Goal: Task Accomplishment & Management: Use online tool/utility

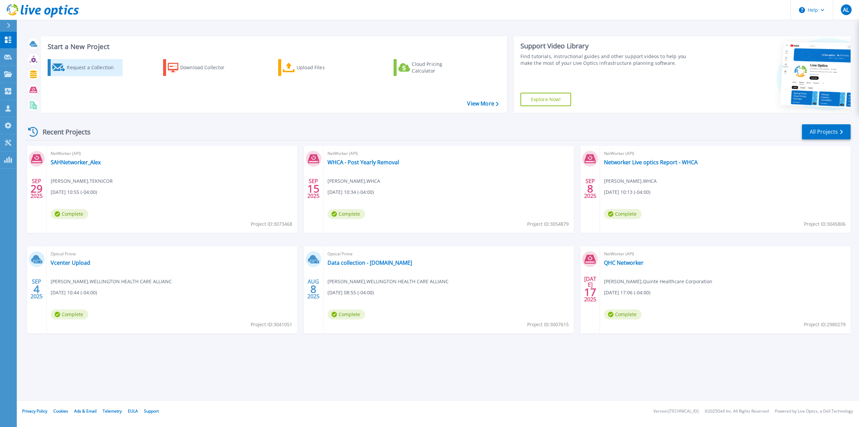
click at [113, 63] on div "Request a Collection" at bounding box center [94, 67] width 54 height 13
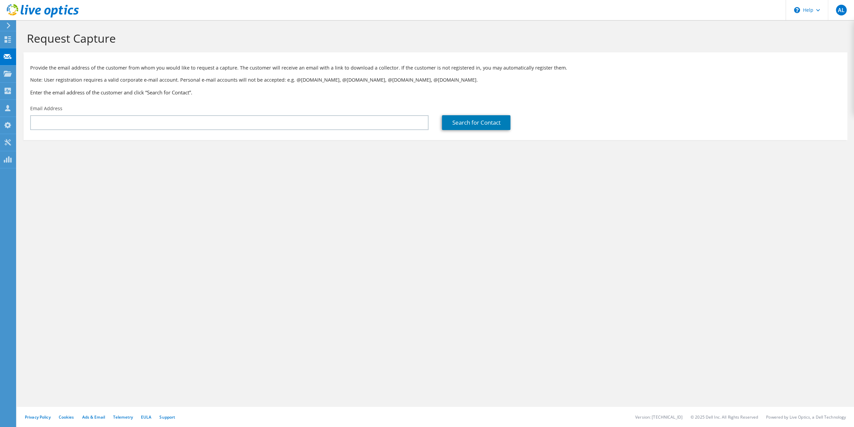
click at [94, 114] on div "Email Address" at bounding box center [230, 118] width 412 height 32
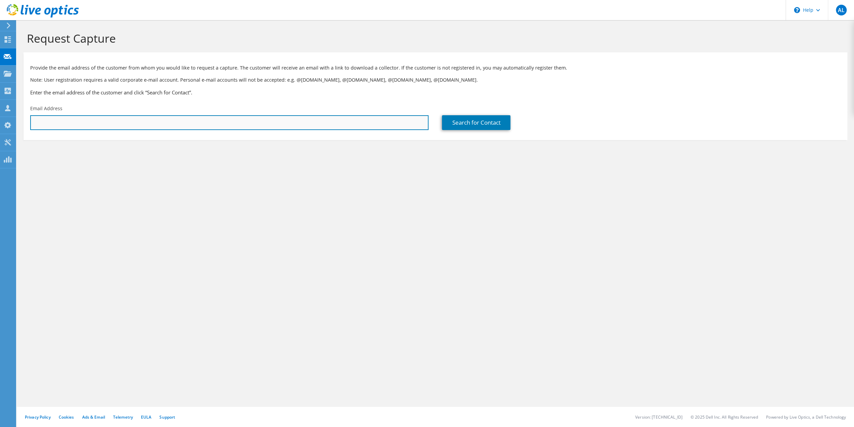
click at [94, 123] on input "text" at bounding box center [229, 122] width 398 height 15
drag, startPoint x: 66, startPoint y: 122, endPoint x: 0, endPoint y: 123, distance: 66.5
click at [0, 130] on div "AL Channel Partner Alex Levinsky alex_levinsky@teknicor.com TEKNICOR My Profile…" at bounding box center [427, 213] width 854 height 427
click at [101, 125] on input "theanan" at bounding box center [229, 122] width 398 height 15
type input "t"
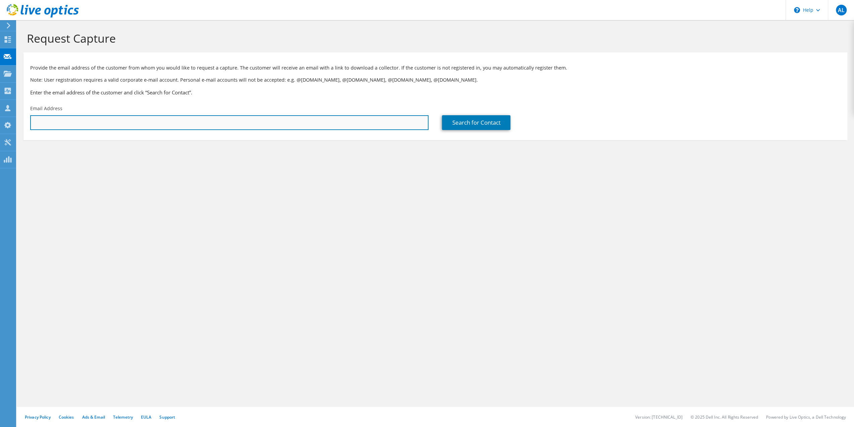
paste input "theayn@baycrest.org"
type input "theayn@baycrest.org"
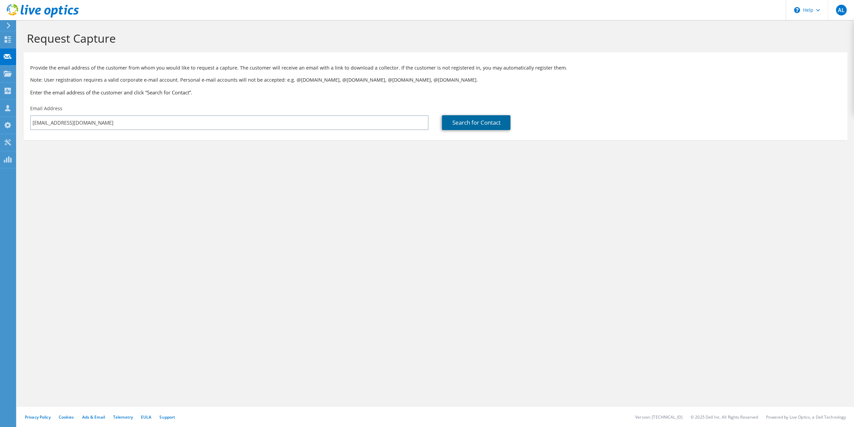
click at [457, 125] on link "Search for Contact" at bounding box center [476, 122] width 68 height 15
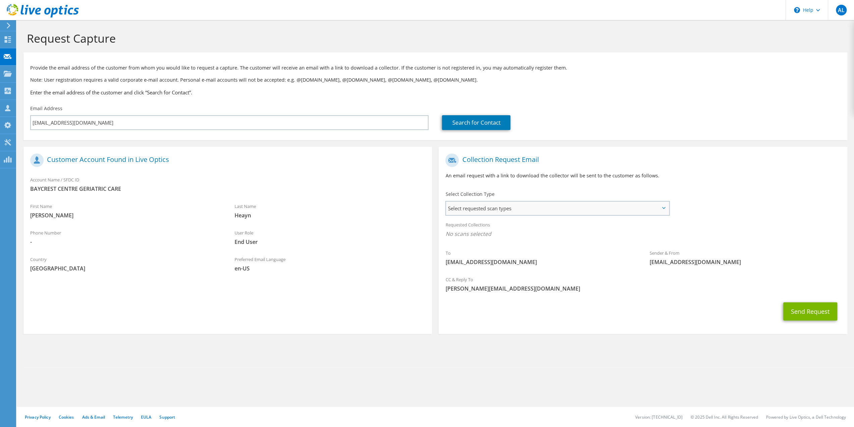
click at [520, 215] on span "Select requested scan types" at bounding box center [557, 207] width 223 height 13
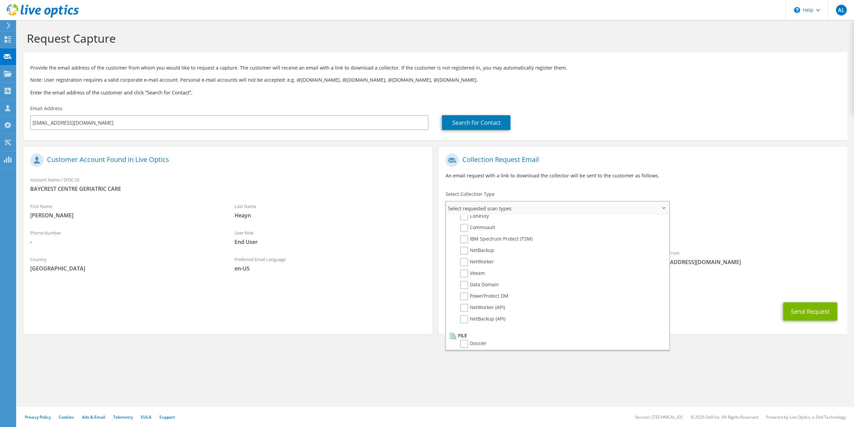
scroll to position [319, 0]
click at [465, 304] on label "NetWorker (API)" at bounding box center [482, 302] width 45 height 8
click at [0, 0] on input "NetWorker (API)" at bounding box center [0, 0] width 0 height 0
click at [757, 249] on div "Sender & From liveoptics@liveoptics.com" at bounding box center [745, 259] width 204 height 23
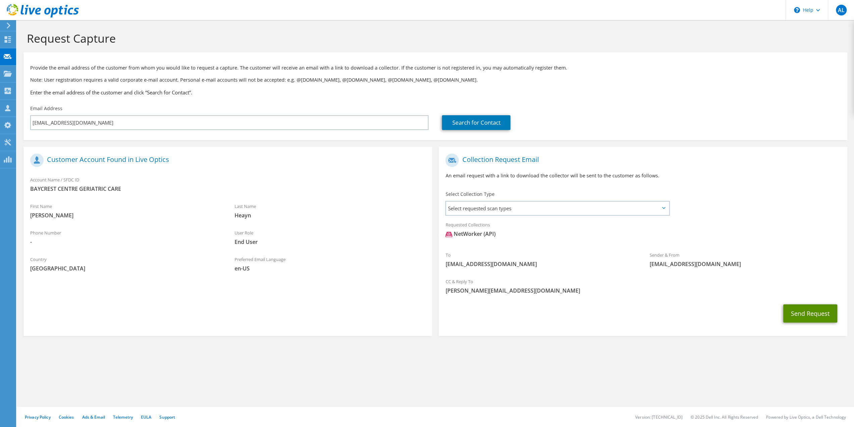
click at [801, 315] on button "Send Request" at bounding box center [811, 313] width 54 height 18
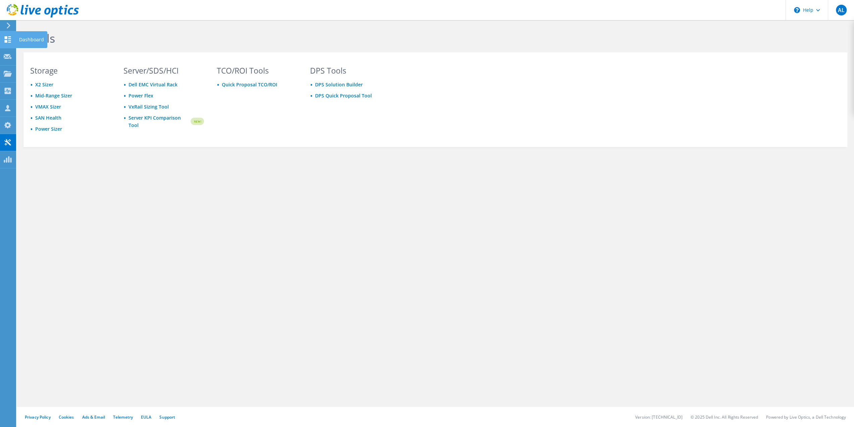
click at [10, 41] on icon at bounding box center [8, 39] width 8 height 6
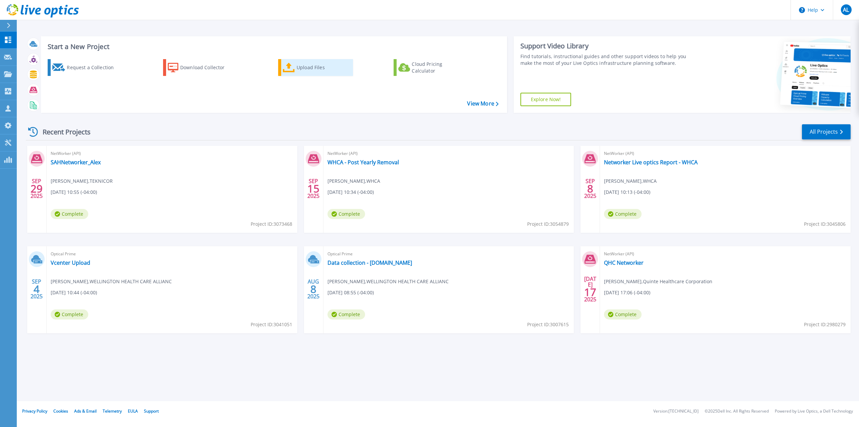
click at [308, 66] on div "Upload Files" at bounding box center [324, 67] width 54 height 13
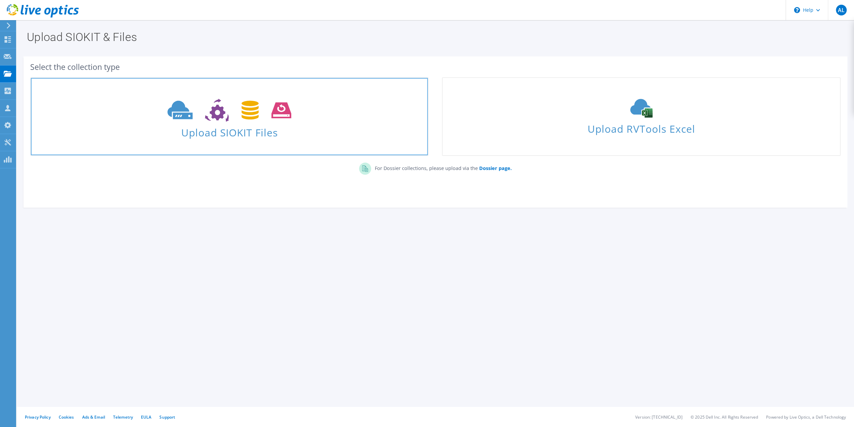
click at [254, 132] on span "Upload SIOKIT Files" at bounding box center [229, 130] width 397 height 14
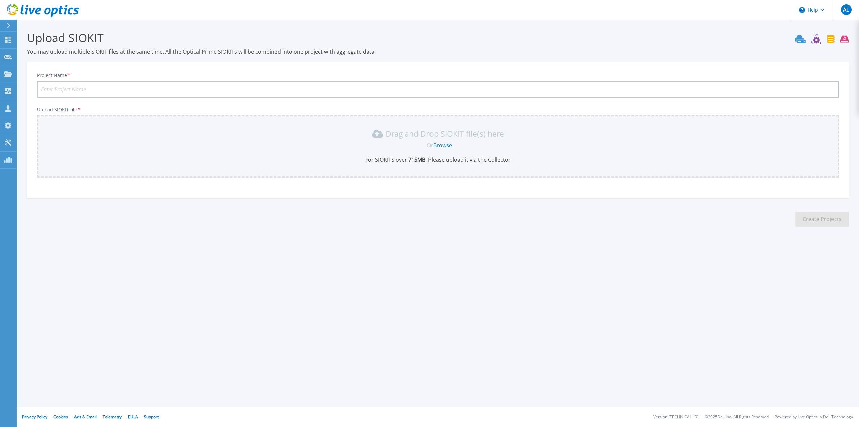
click at [444, 146] on link "Browse" at bounding box center [442, 145] width 19 height 7
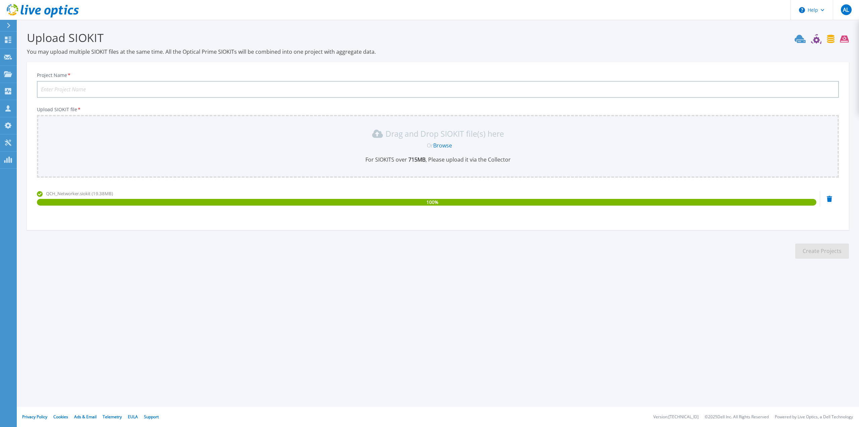
click at [728, 153] on div "Drag and Drop SIOKIT file(s) here Or Browse For SIOKITS over 715 MB , Please up…" at bounding box center [438, 145] width 794 height 35
click at [160, 43] on h3 "Upload SIOKIT" at bounding box center [438, 37] width 823 height 15
click at [10, 26] on icon at bounding box center [9, 25] width 4 height 5
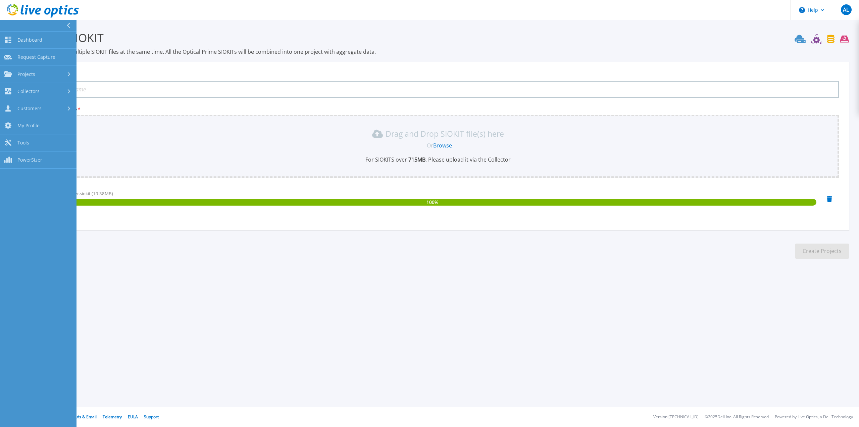
click at [10, 26] on button at bounding box center [38, 26] width 77 height 12
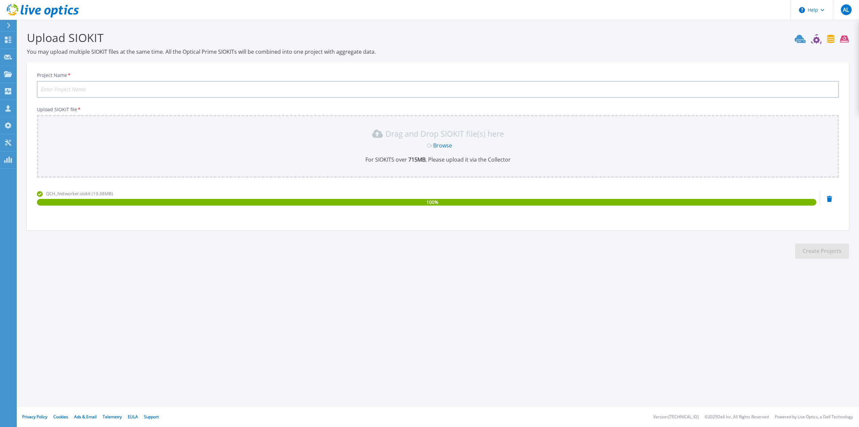
click at [421, 121] on div "Drag and Drop SIOKIT file(s) here Or Browse For SIOKITS over 715 MB , Please up…" at bounding box center [438, 146] width 802 height 63
click at [452, 164] on div "Drag and Drop SIOKIT file(s) here Or Browse For SIOKITS over 715 MB , Please up…" at bounding box center [438, 146] width 802 height 63
click at [429, 196] on div "QCH_Networker.siokit (19.38MB)" at bounding box center [427, 193] width 780 height 7
click at [74, 197] on div "QCH_Networker.siokit (19.38MB)" at bounding box center [427, 193] width 780 height 7
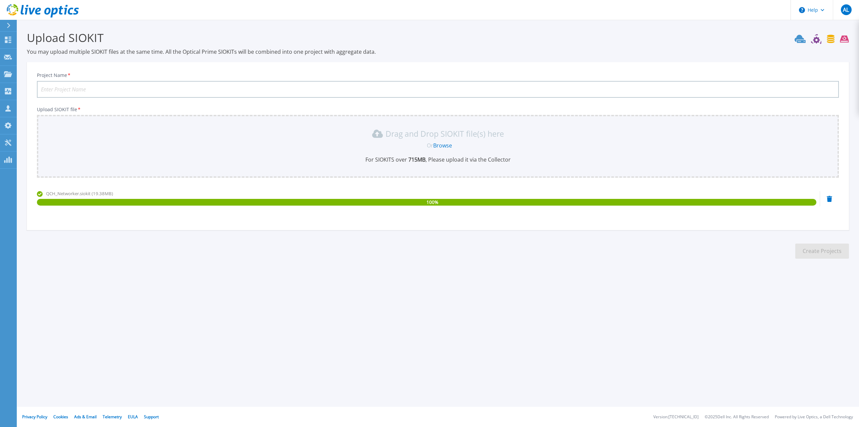
click at [795, 34] on h3 "Upload SIOKIT" at bounding box center [438, 37] width 823 height 15
click at [807, 4] on button "Help" at bounding box center [812, 10] width 42 height 20
click at [725, 9] on header "Help AL Channel Partner Alex Levinsky alex_levinsky@teknicor.com TEKNICOR My Pr…" at bounding box center [429, 10] width 859 height 20
click at [848, 12] on span "AL" at bounding box center [846, 9] width 6 height 5
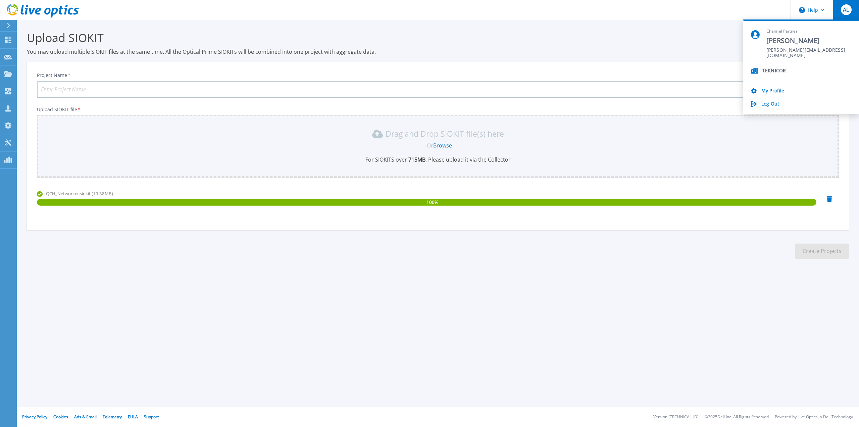
click at [848, 12] on span "AL" at bounding box center [846, 9] width 6 height 5
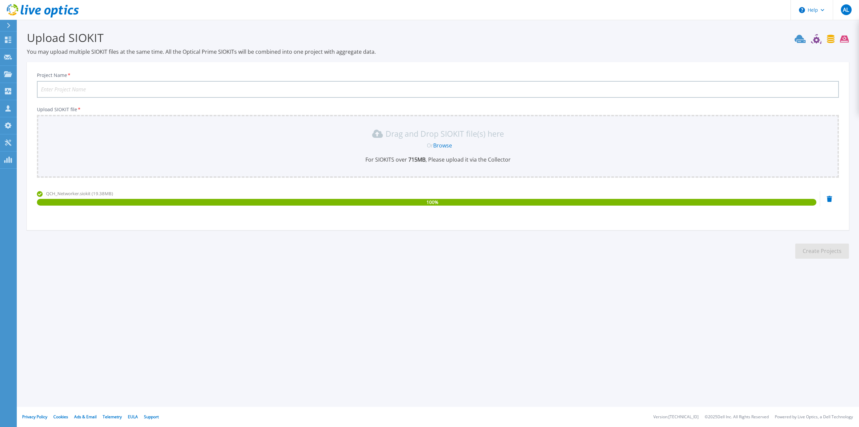
click at [346, 57] on section "Upload SIOKIT You may upload multiple SIOKIT files at the same time. All the Op…" at bounding box center [438, 147] width 843 height 254
click at [111, 98] on div "Project Name * Upload SIOKIT file * Drag and Drop SIOKIT file(s) here Or Browse…" at bounding box center [438, 147] width 823 height 163
click at [88, 89] on input "QCH NetWorker to PPDM" at bounding box center [438, 89] width 802 height 17
click at [54, 88] on input "QCH NetWorker to PPDM" at bounding box center [438, 89] width 802 height 17
drag, startPoint x: 104, startPoint y: 88, endPoint x: 81, endPoint y: 92, distance: 23.8
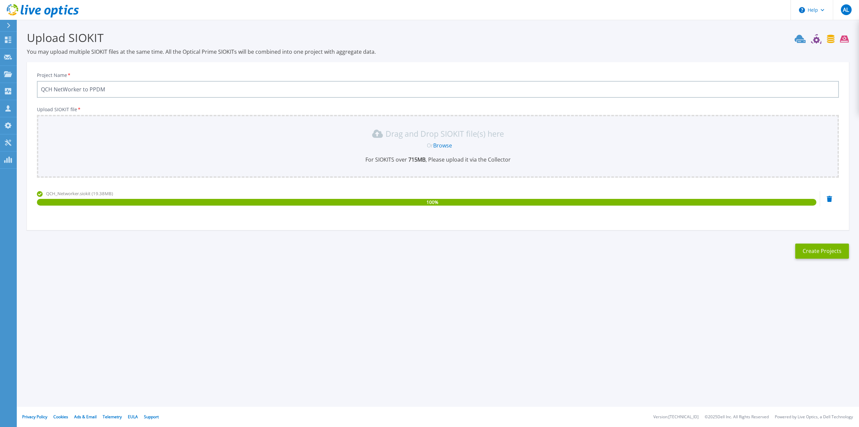
click at [81, 92] on input "QCH NetWorker to PPDM" at bounding box center [438, 89] width 802 height 17
type input "QCH NetWorker host"
click at [822, 246] on button "Create Projects" at bounding box center [823, 250] width 54 height 15
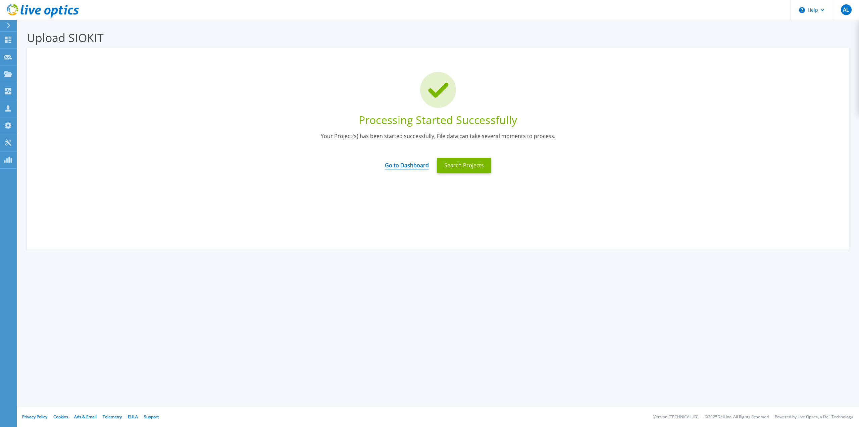
click at [412, 167] on link "Go to Dashboard" at bounding box center [407, 162] width 44 height 13
